Goal: Navigation & Orientation: Find specific page/section

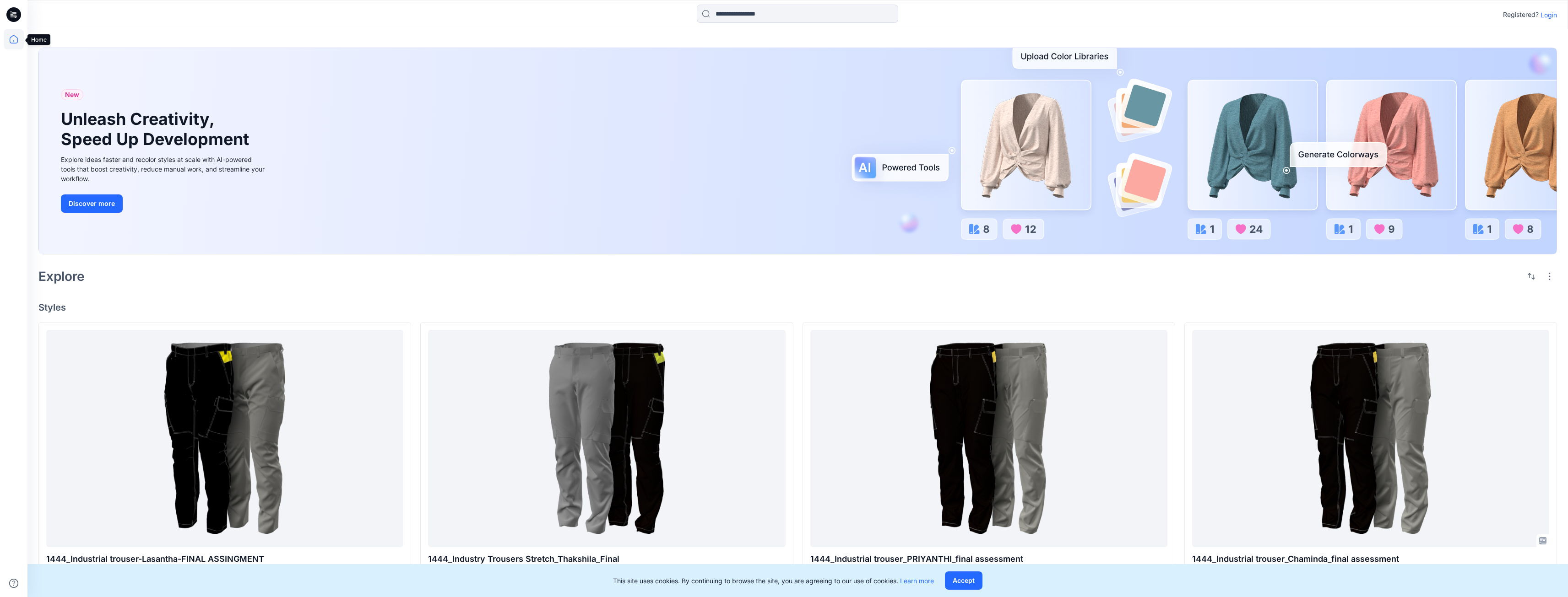
click at [13, 42] on icon at bounding box center [13, 39] width 20 height 20
click at [12, 42] on icon at bounding box center [13, 39] width 20 height 20
click at [1542, 16] on p "Login" at bounding box center [1548, 15] width 17 height 10
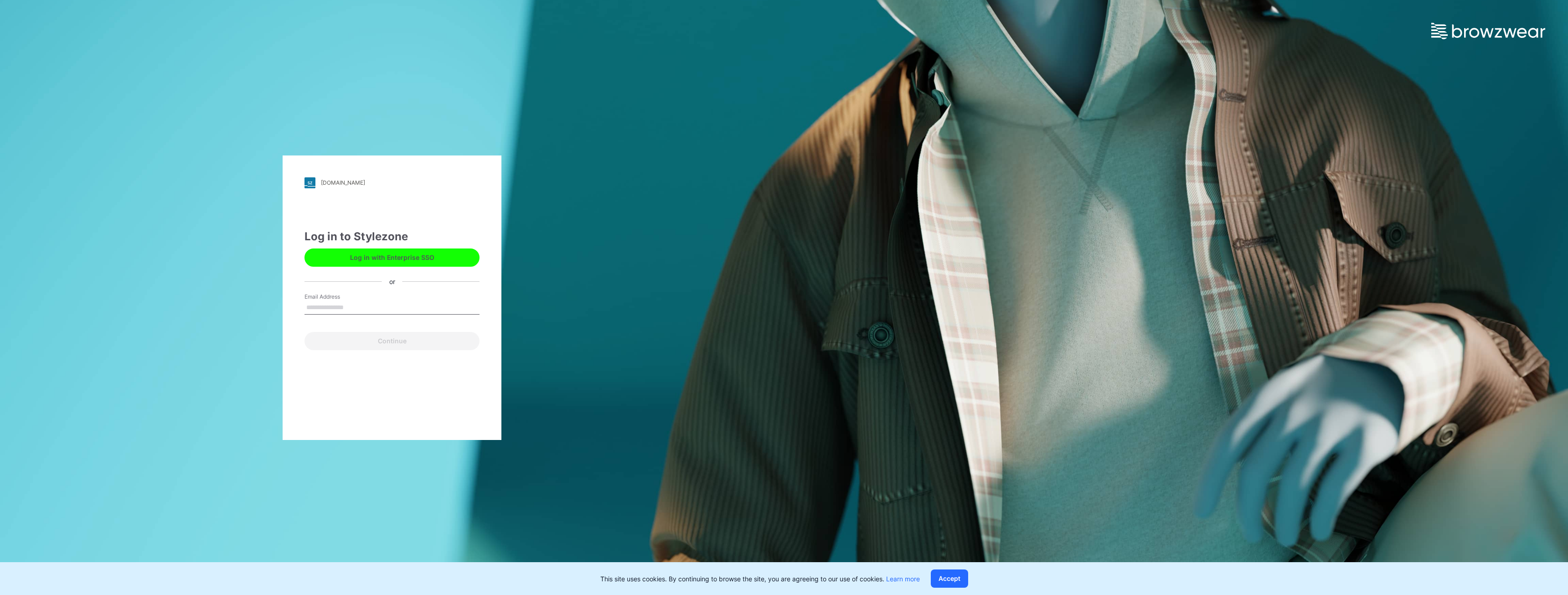
click at [376, 302] on input "Email Address" at bounding box center [392, 308] width 175 height 13
type input "**********"
click at [394, 345] on button "Continue" at bounding box center [392, 341] width 175 height 18
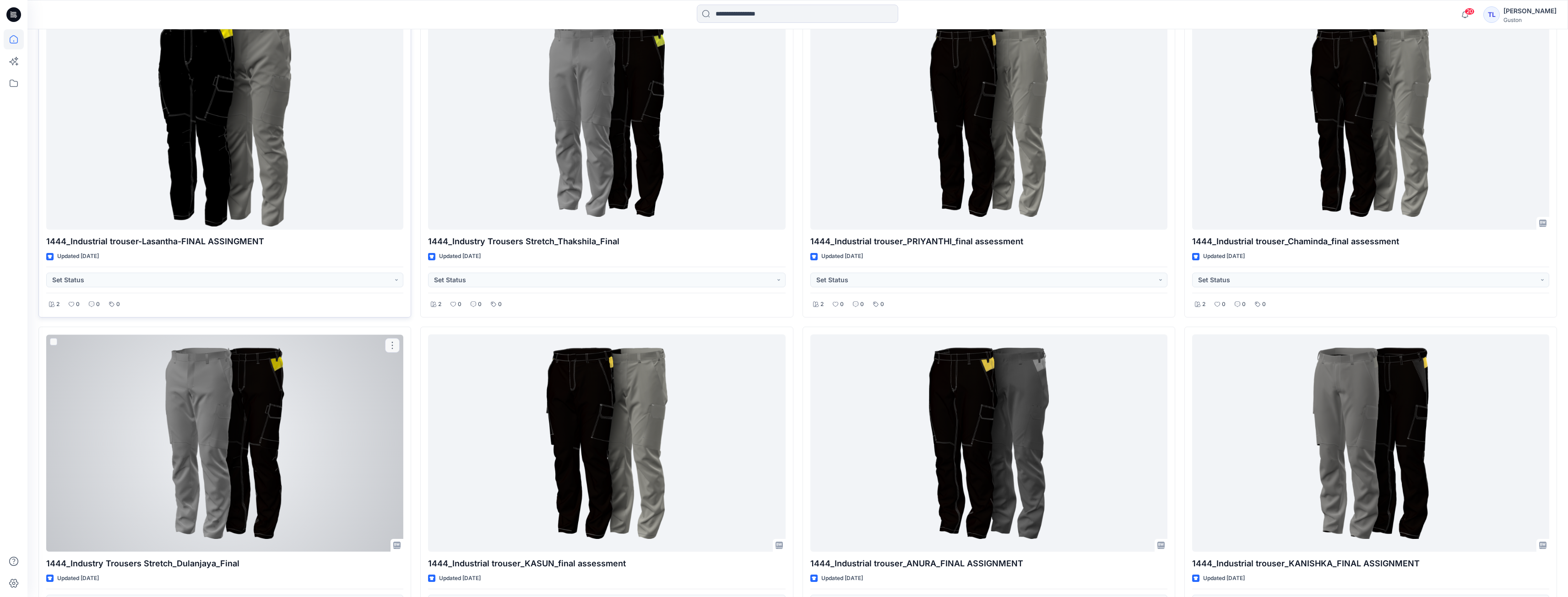
scroll to position [254, 0]
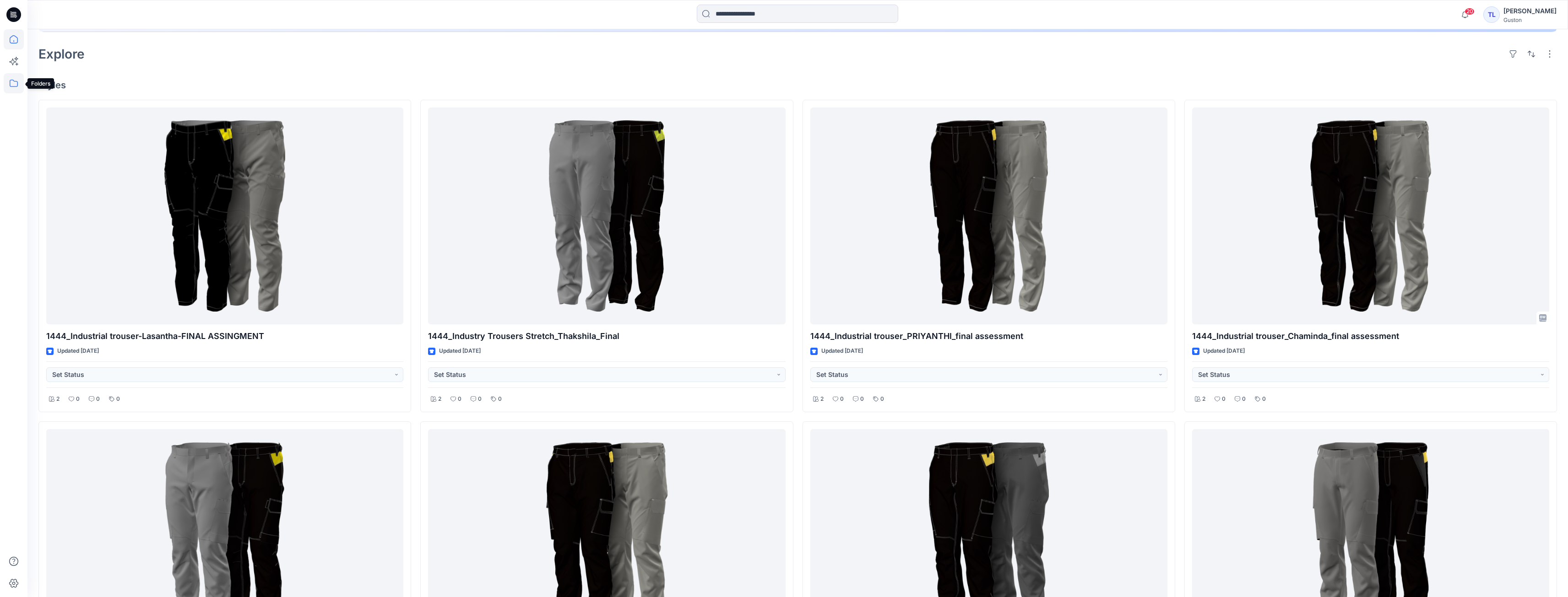
click at [12, 86] on icon at bounding box center [13, 83] width 20 height 20
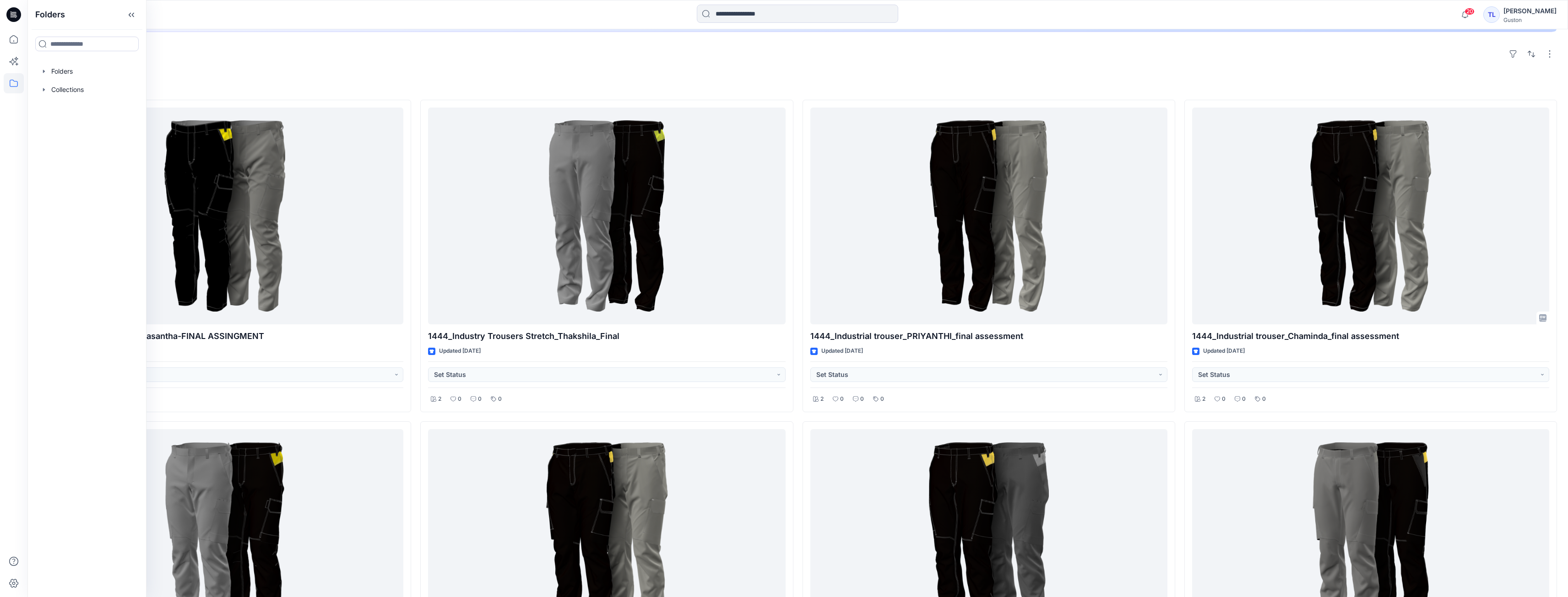
scroll to position [0, 0]
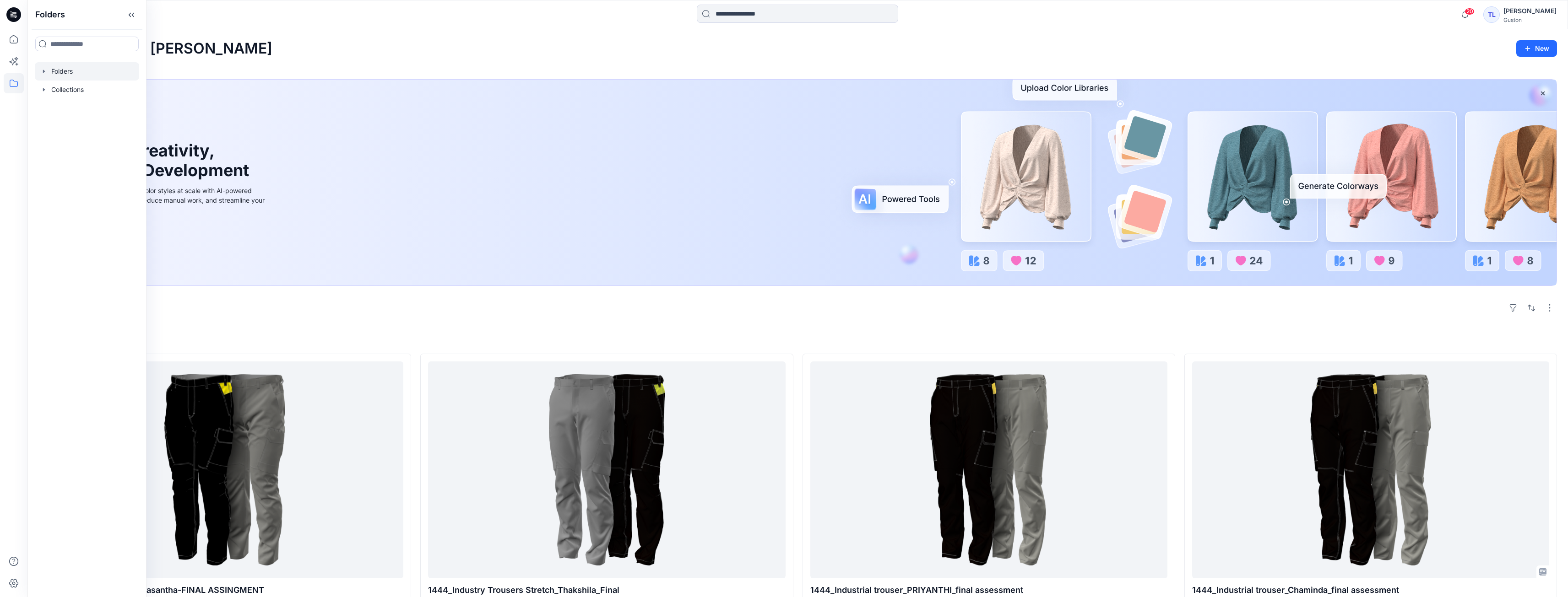
click at [61, 76] on div at bounding box center [87, 71] width 105 height 18
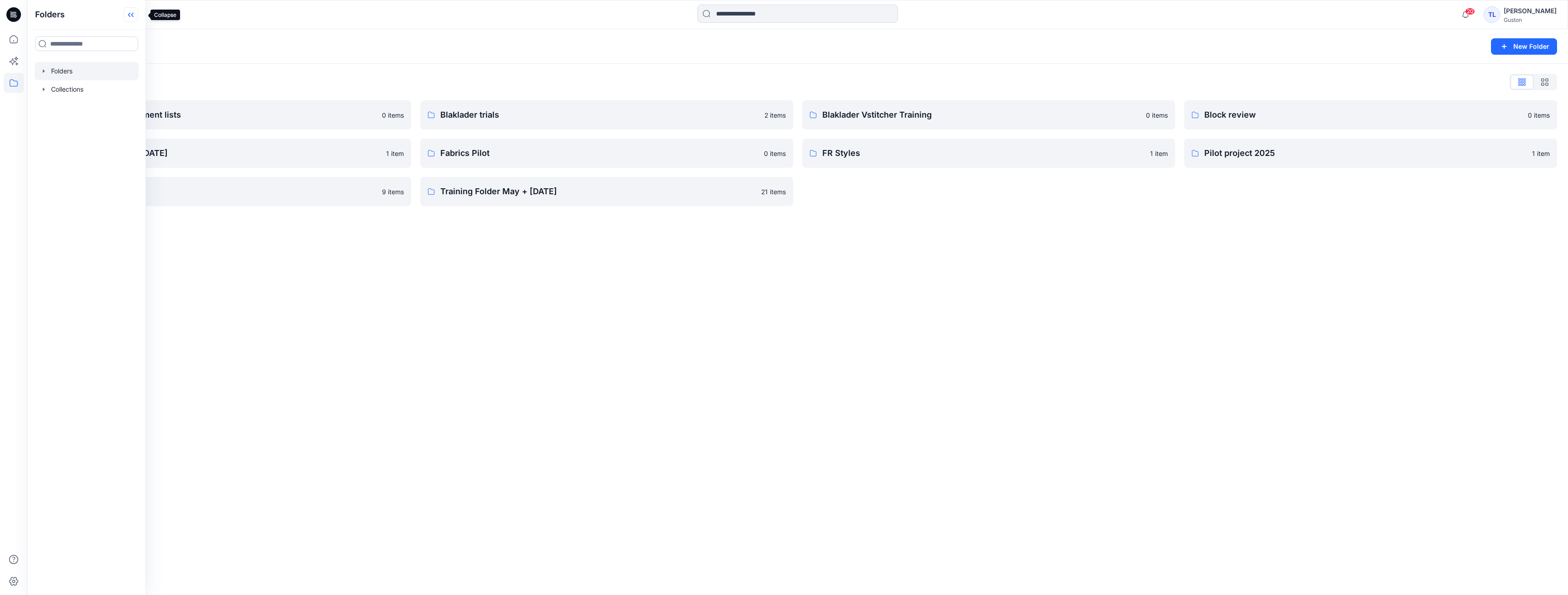
click at [135, 13] on icon at bounding box center [131, 15] width 15 height 15
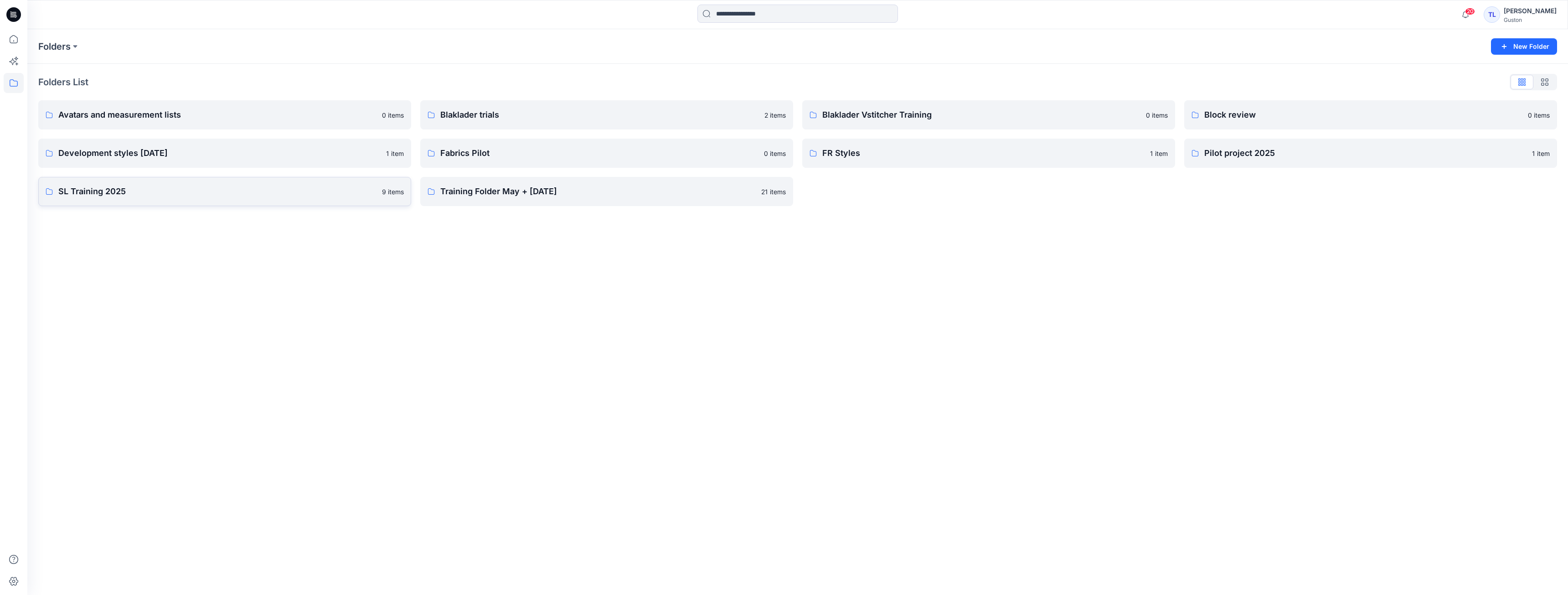
click at [146, 197] on p "SL Training 2025" at bounding box center [217, 191] width 318 height 13
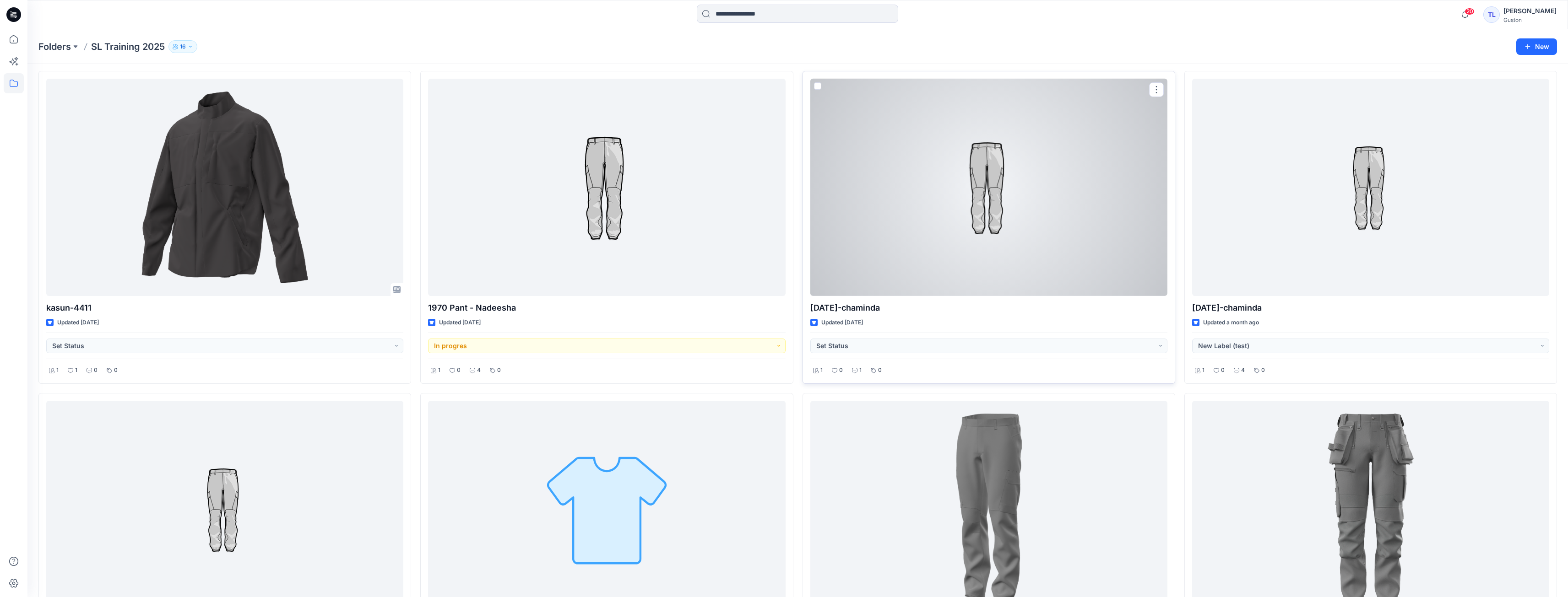
scroll to position [229, 0]
